Goal: Task Accomplishment & Management: Use online tool/utility

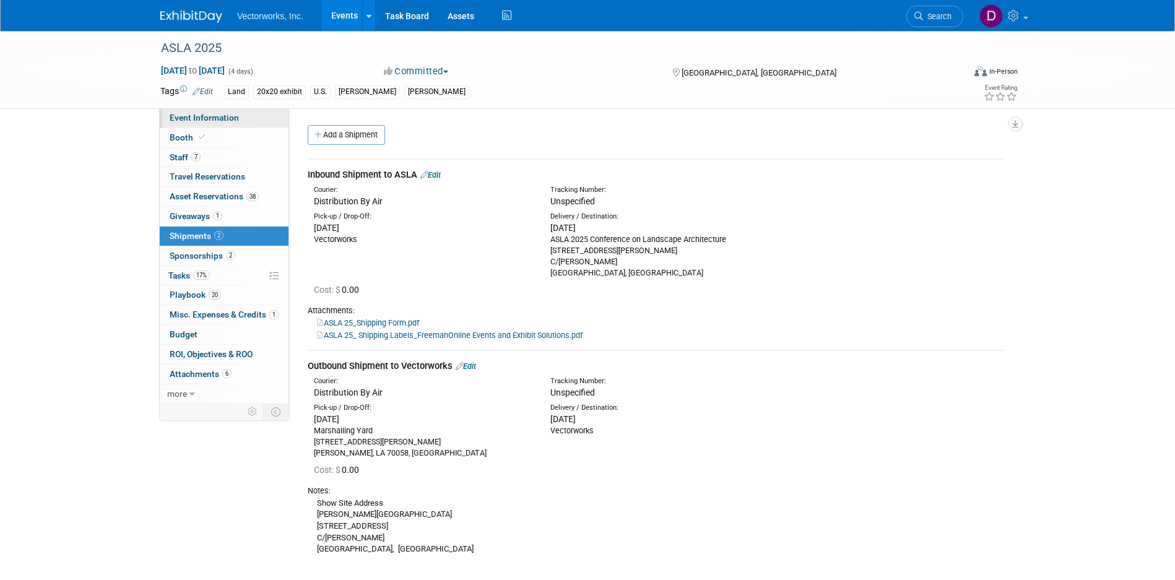
click at [218, 118] on span "Event Information" at bounding box center [204, 118] width 69 height 10
select select "[PERSON_NAME] Arabian"
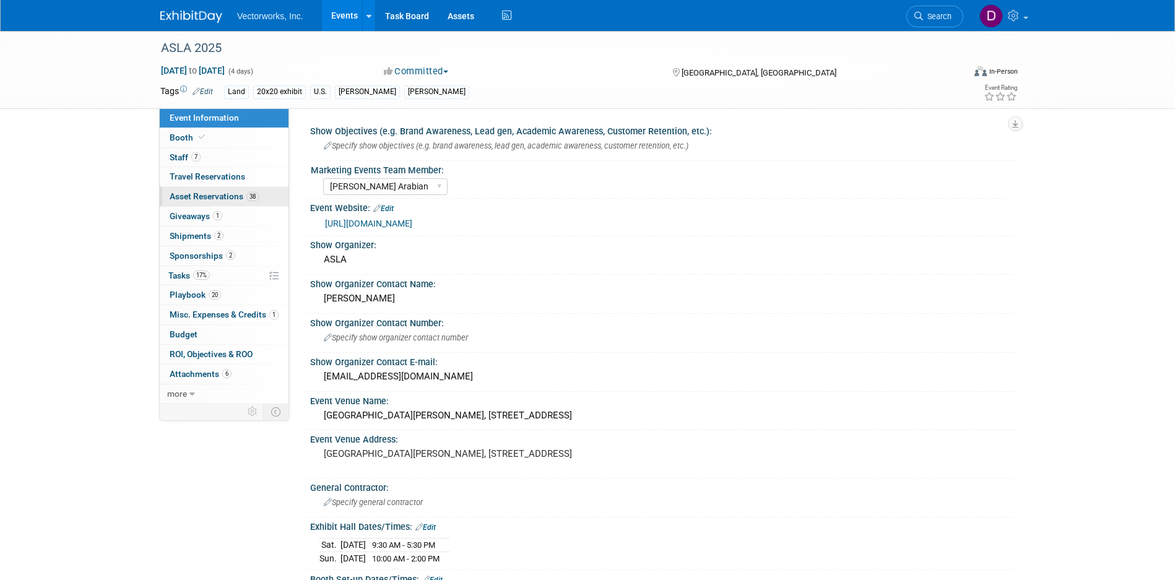
click at [201, 196] on span "Asset Reservations 38" at bounding box center [214, 196] width 89 height 10
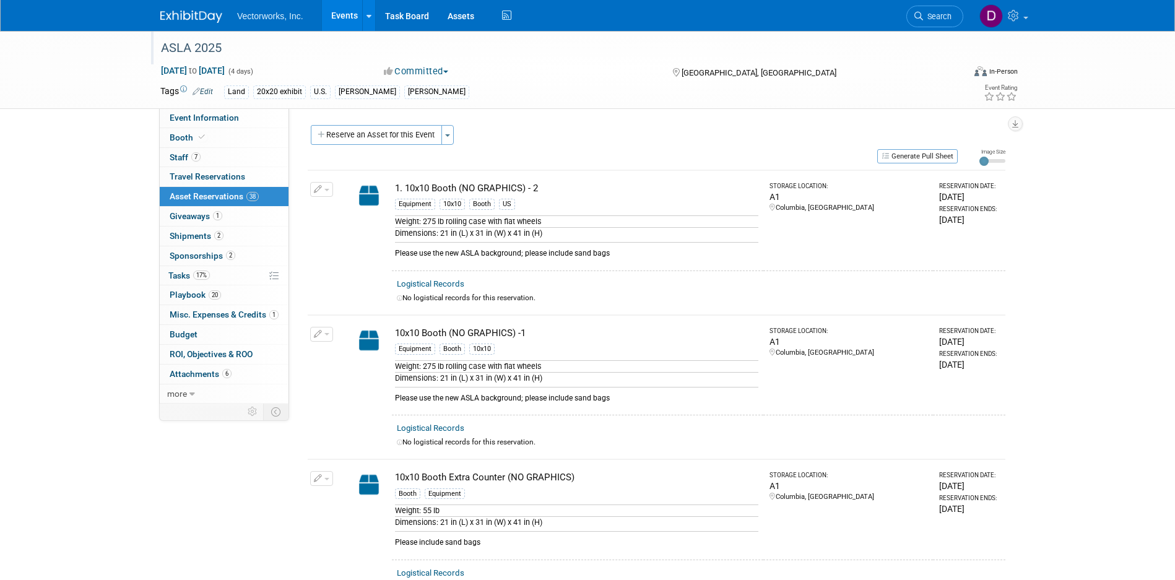
drag, startPoint x: 158, startPoint y: 45, endPoint x: 274, endPoint y: 48, distance: 115.7
click at [274, 48] on div "ASLA 2025" at bounding box center [551, 48] width 788 height 22
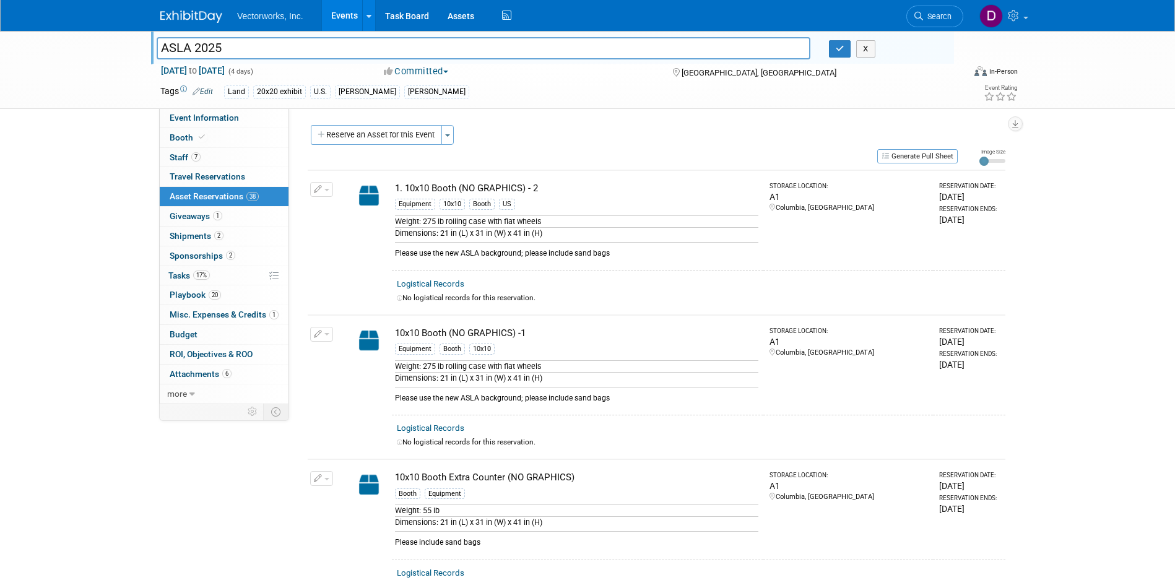
drag, startPoint x: 213, startPoint y: 50, endPoint x: 145, endPoint y: 49, distance: 67.5
click at [157, 49] on input "ASLA 2025" at bounding box center [483, 48] width 653 height 22
click at [920, 155] on button "Generate Pull Sheet" at bounding box center [917, 156] width 80 height 14
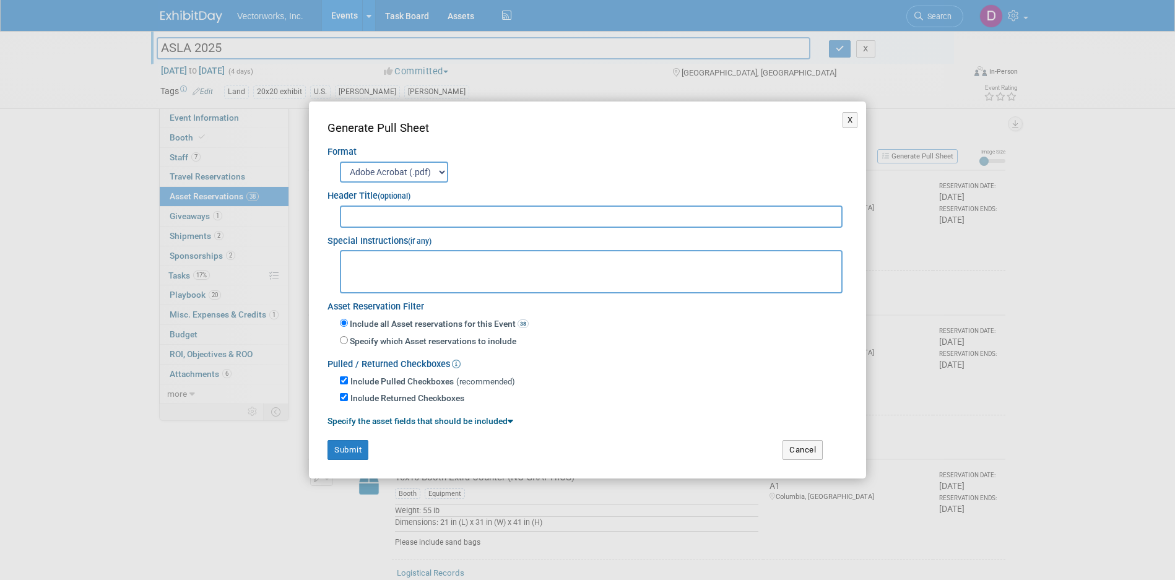
click at [609, 213] on input "text" at bounding box center [591, 216] width 502 height 22
paste input "ASLA 2025"
type input "ASLA 2025"
click at [340, 451] on button "Submit" at bounding box center [347, 450] width 41 height 20
